Goal: Information Seeking & Learning: Learn about a topic

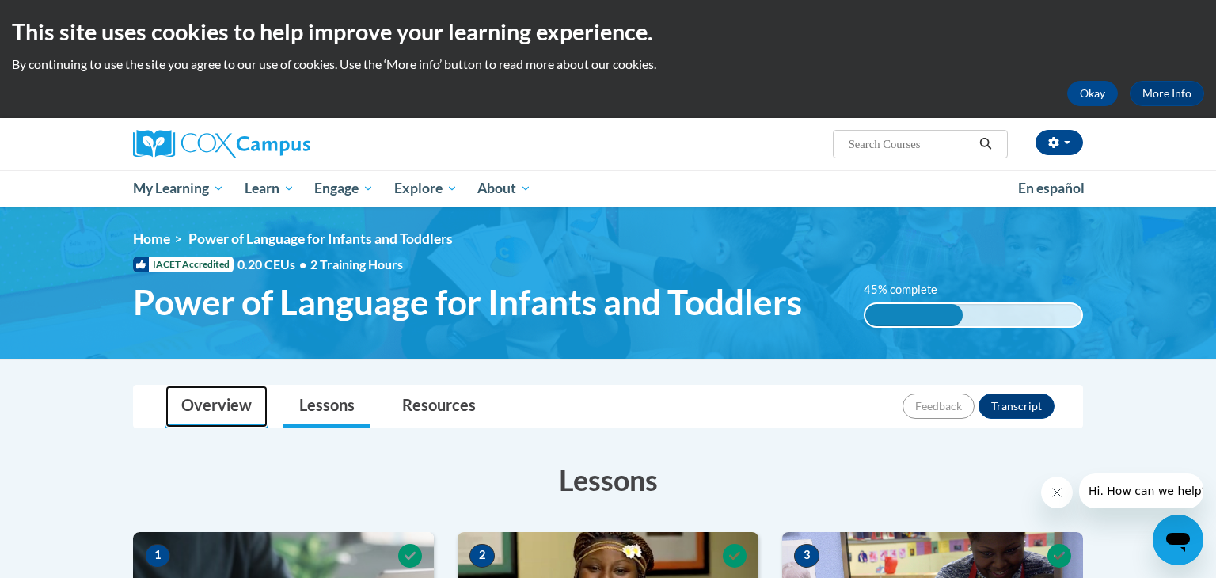
click at [219, 405] on link "Overview" at bounding box center [217, 407] width 102 height 42
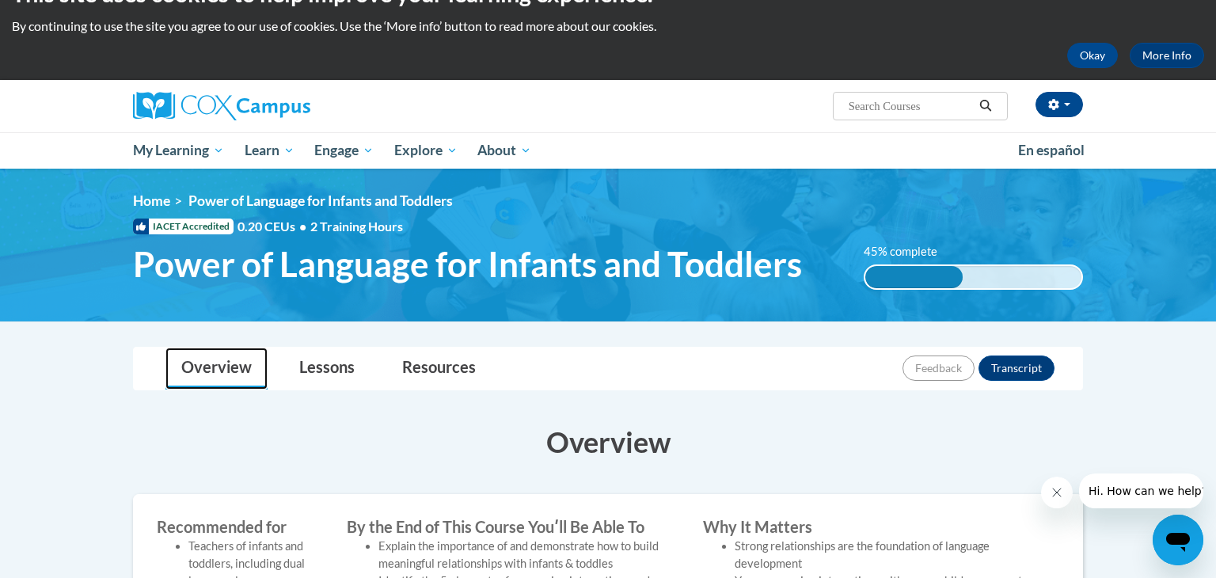
scroll to position [35, 0]
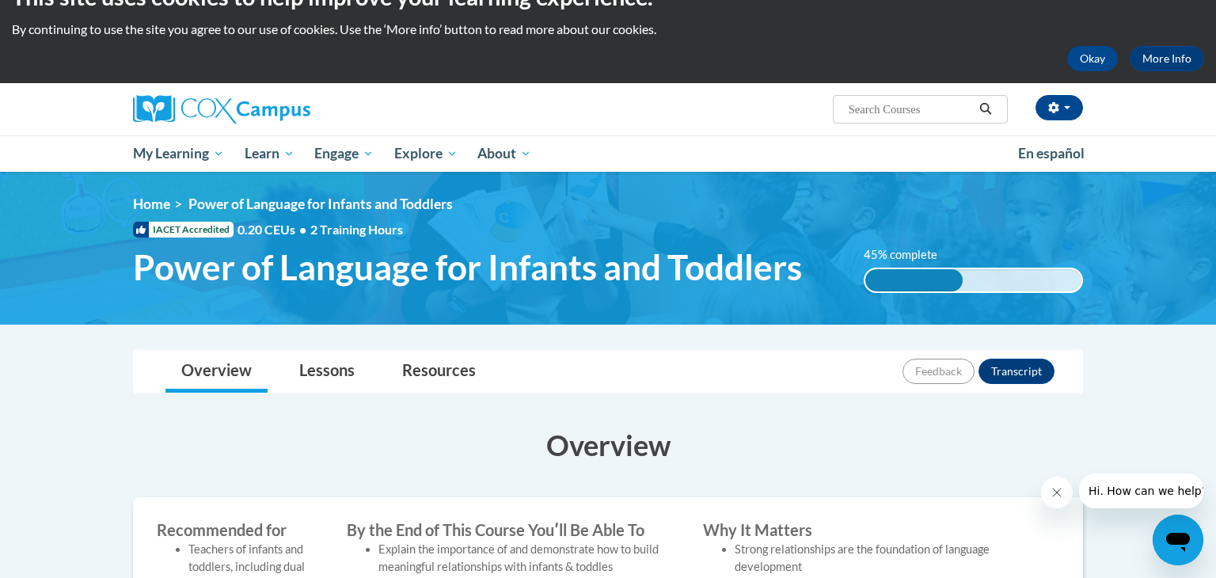
click at [907, 269] on div "45% complete" at bounding box center [914, 280] width 97 height 22
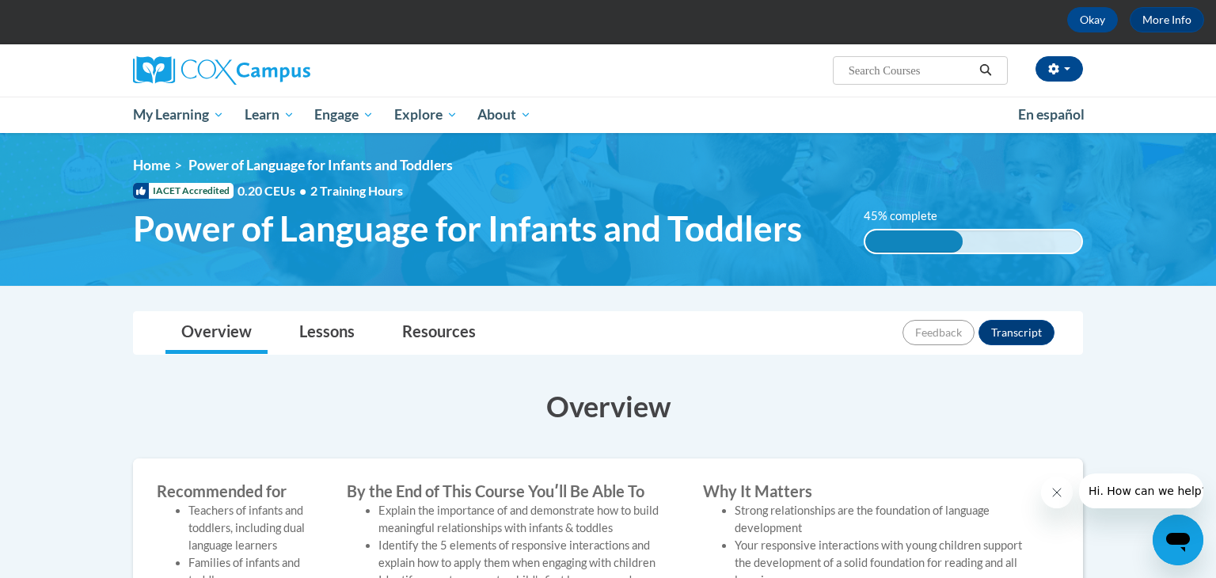
scroll to position [76, 0]
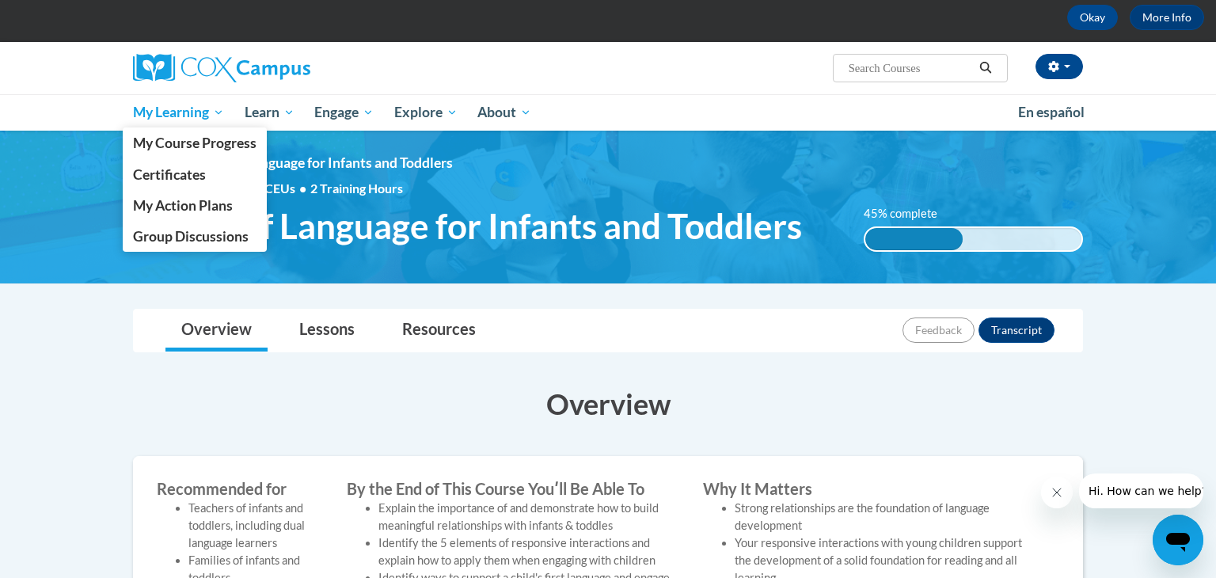
click at [183, 111] on span "My Learning" at bounding box center [178, 112] width 91 height 19
click at [208, 150] on span "My Course Progress" at bounding box center [195, 143] width 124 height 17
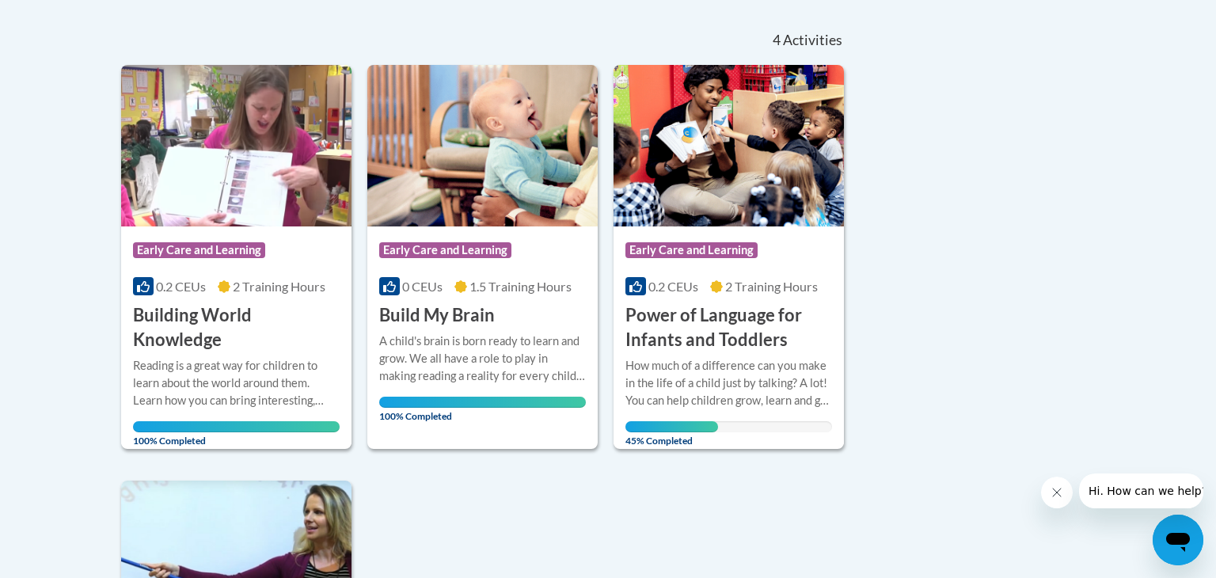
scroll to position [339, 0]
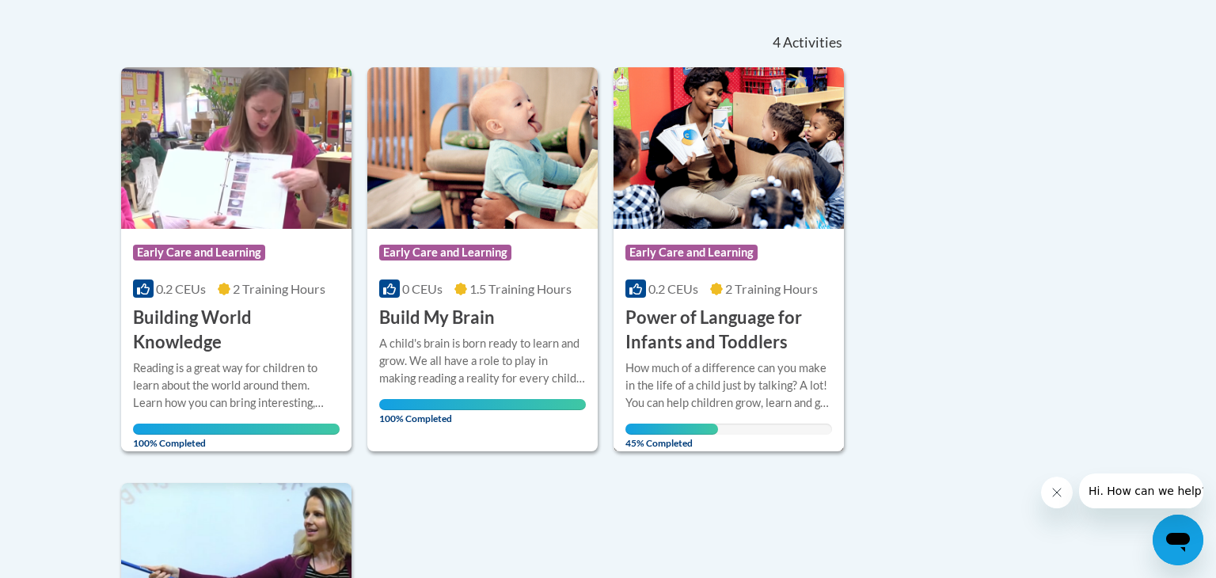
click at [695, 139] on img at bounding box center [729, 148] width 230 height 162
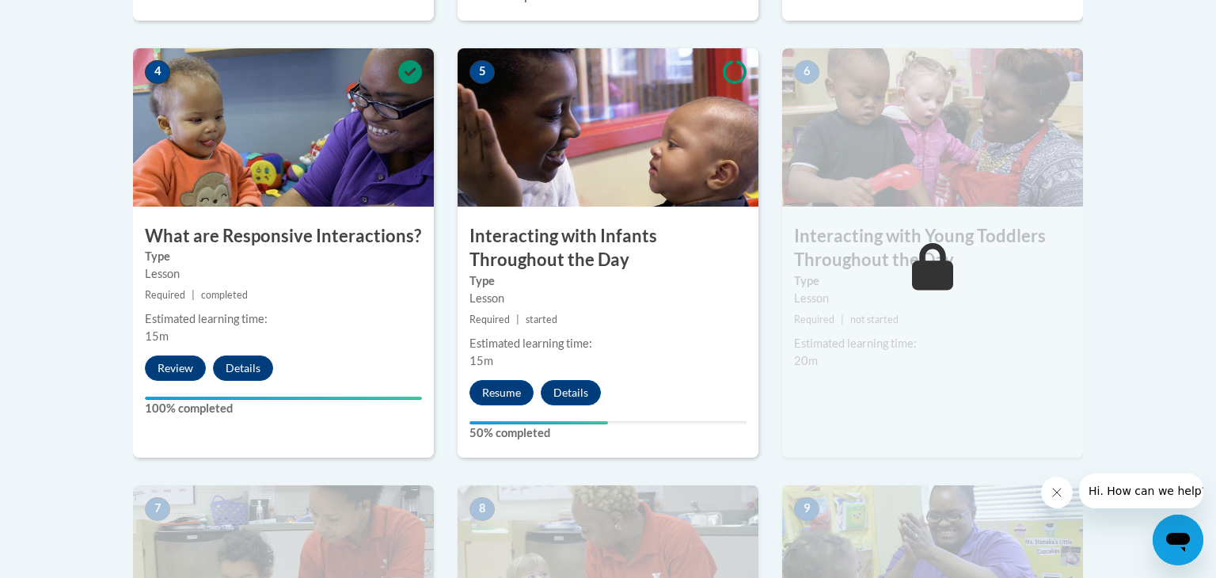
scroll to position [923, 0]
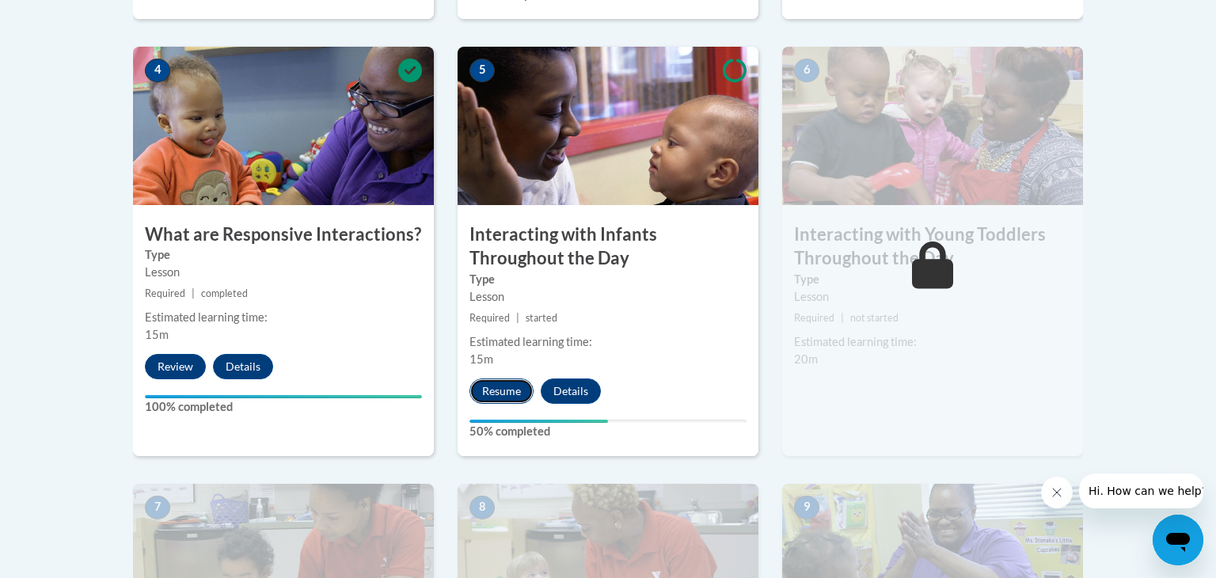
click at [501, 379] on button "Resume" at bounding box center [502, 391] width 64 height 25
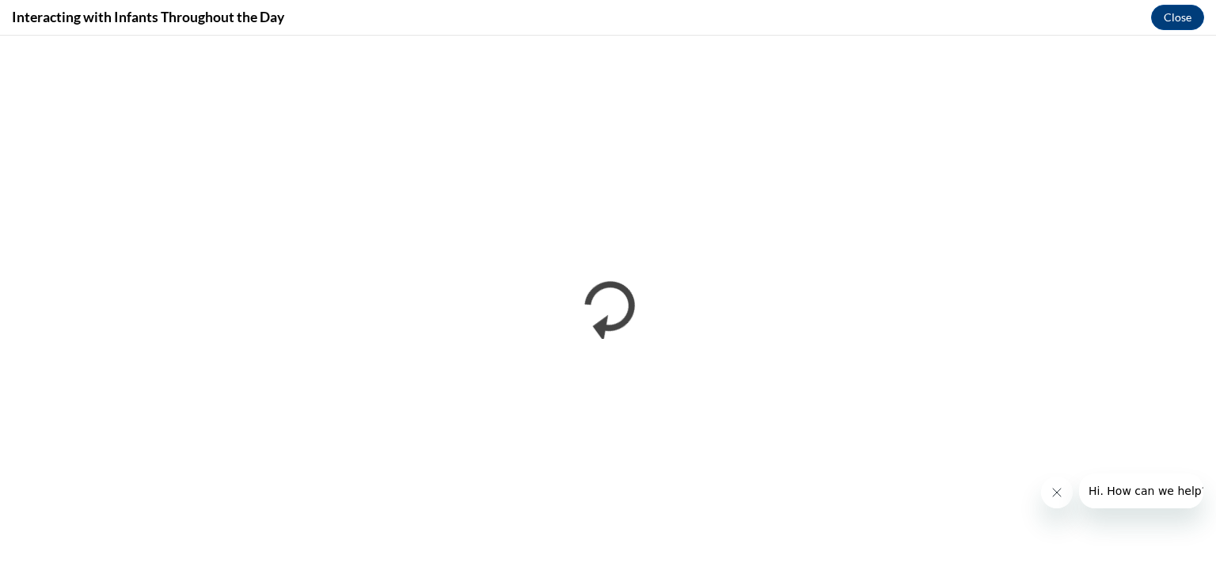
scroll to position [0, 0]
